Goal: Check status

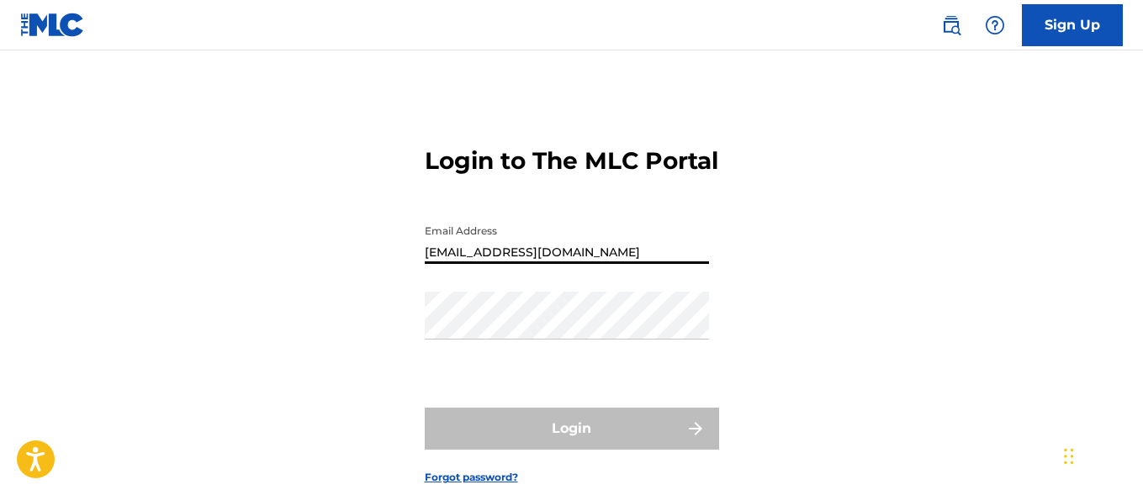
type input "[EMAIL_ADDRESS][DOMAIN_NAME]"
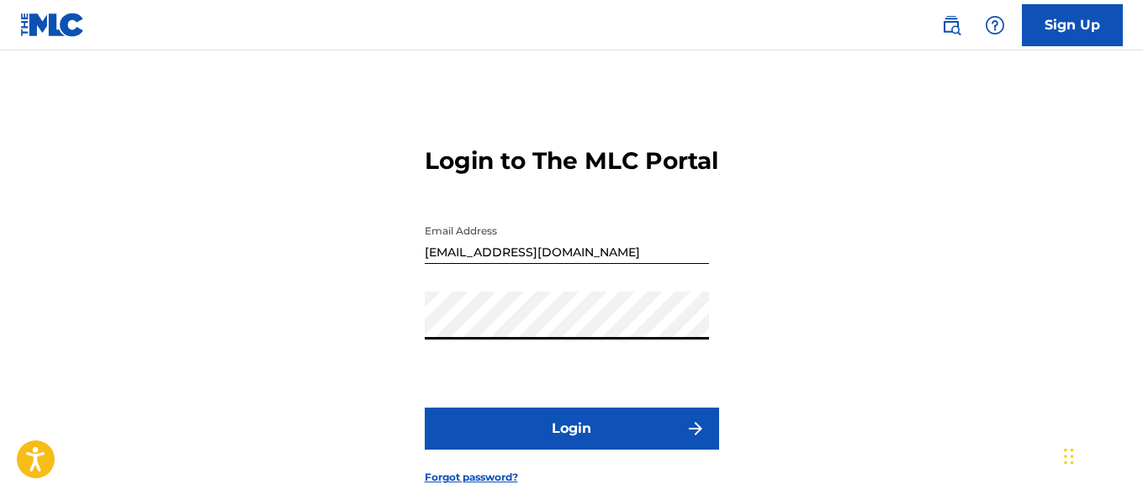
click at [571, 450] on button "Login" at bounding box center [572, 429] width 294 height 42
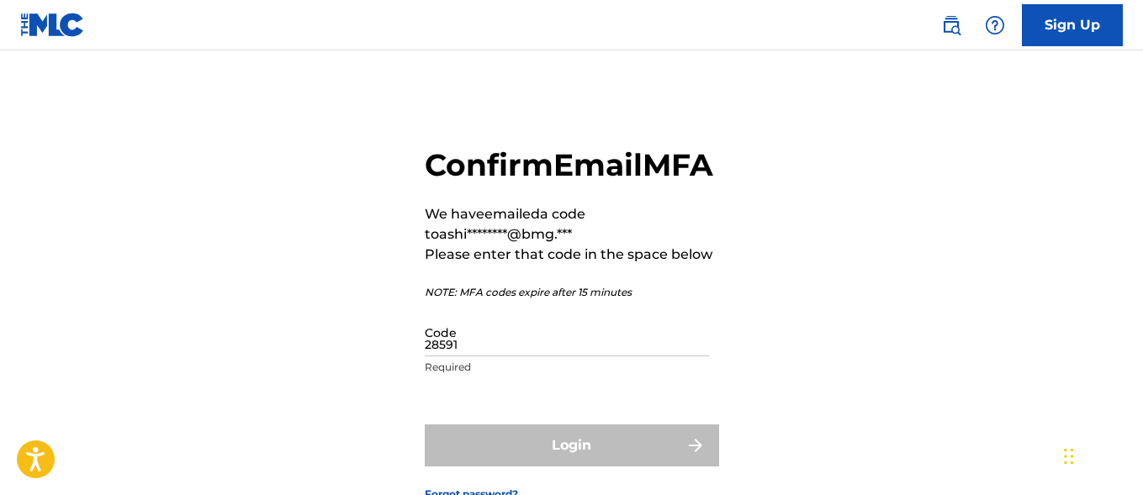
type input "285910"
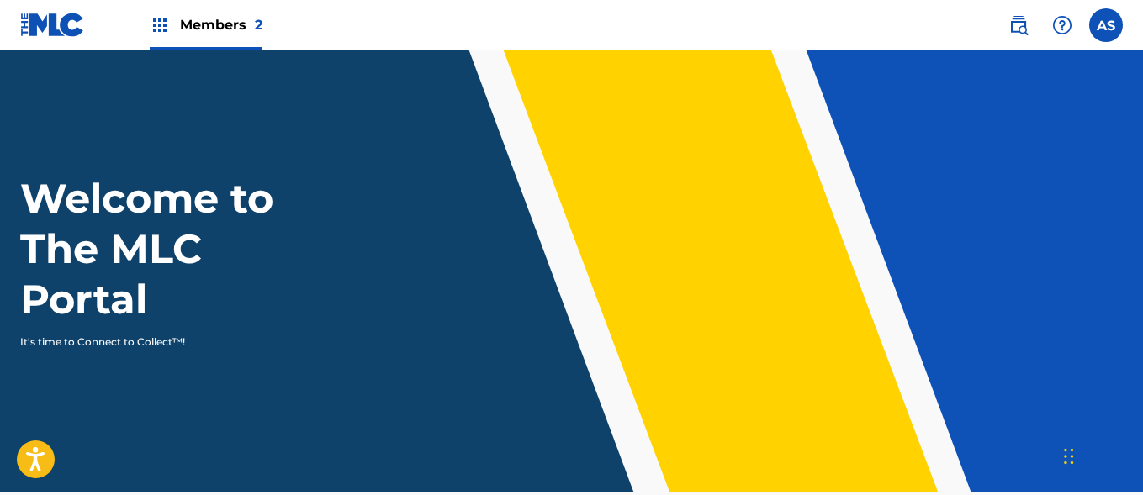
click at [160, 25] on img at bounding box center [160, 25] width 20 height 20
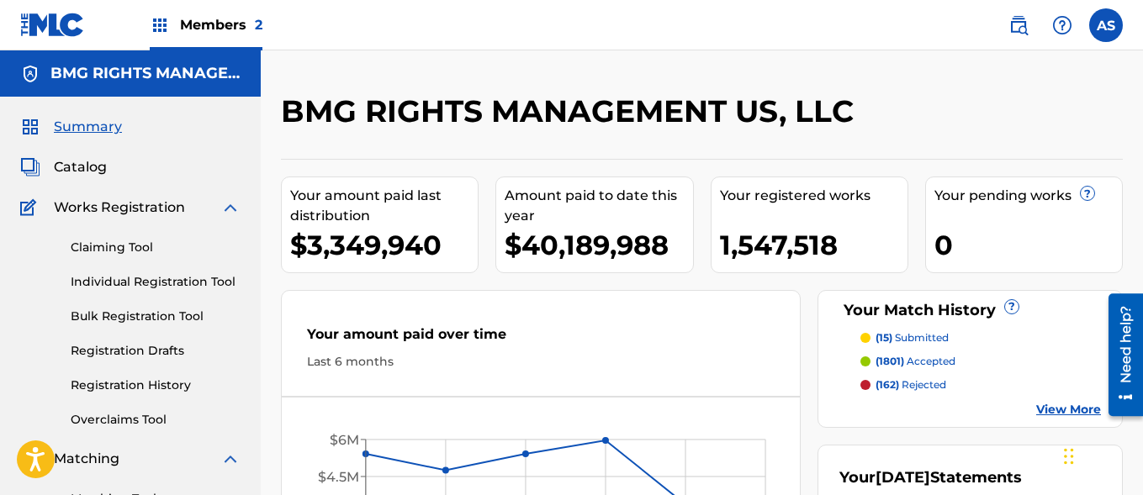
scroll to position [365, 0]
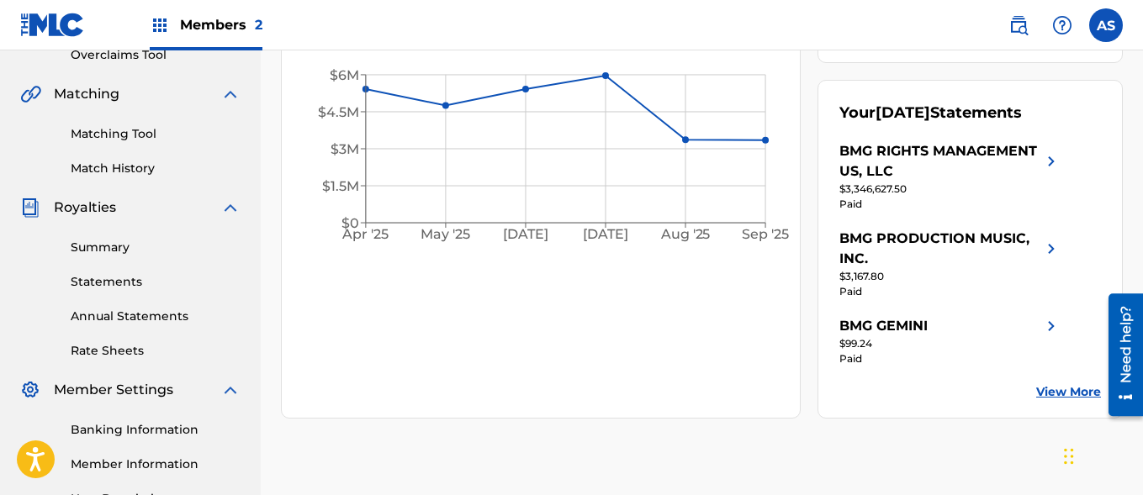
click at [156, 247] on link "Summary" at bounding box center [156, 248] width 170 height 18
